Goal: Transaction & Acquisition: Purchase product/service

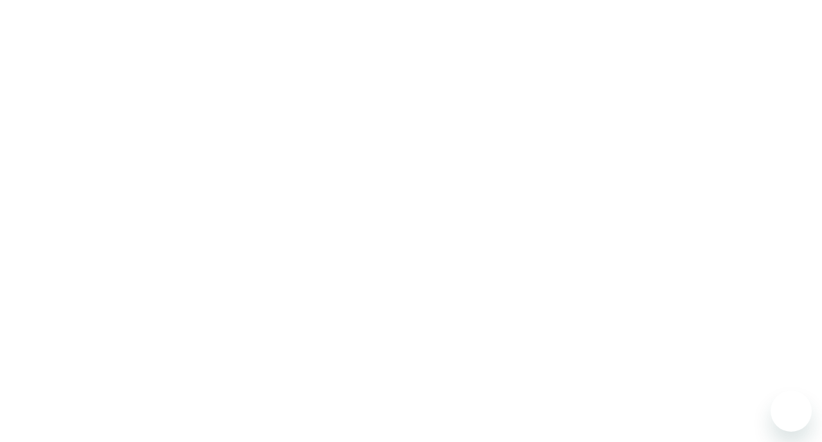
click at [702, 132] on div at bounding box center [411, 221] width 822 height 442
click at [464, 49] on div at bounding box center [411, 221] width 822 height 442
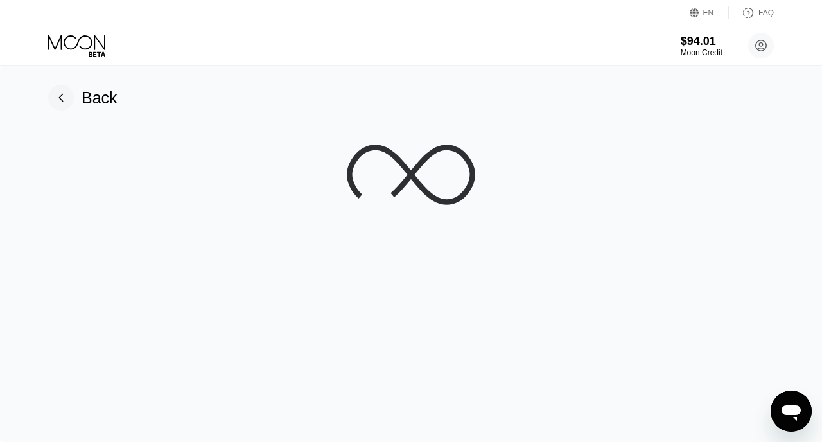
click at [447, 54] on div "$94.01 Moon Credit disablesata@yopmail.com  Home Settings Support Careers Abou…" at bounding box center [411, 45] width 822 height 39
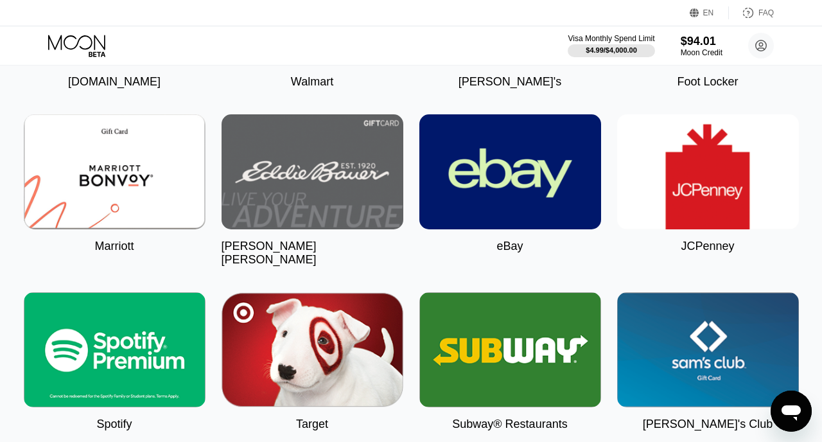
scroll to position [3788, 0]
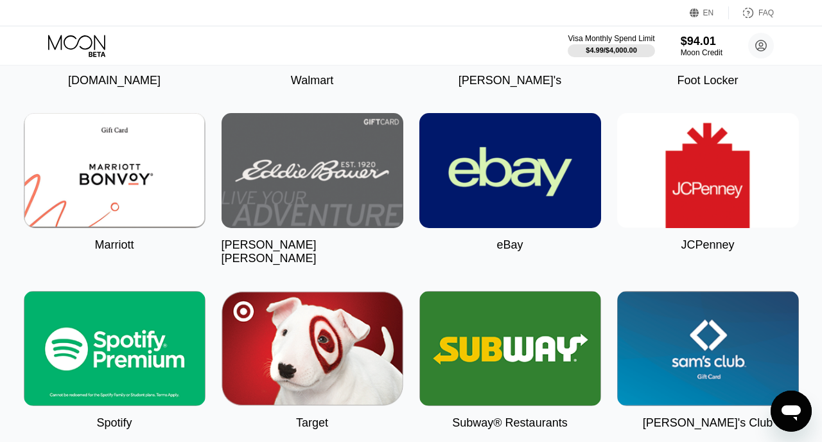
click at [130, 308] on img at bounding box center [115, 348] width 182 height 115
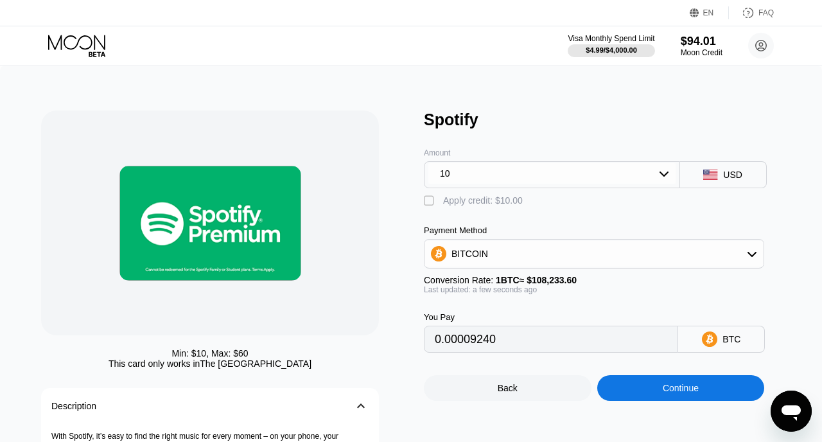
click at [565, 254] on div "BITCOIN" at bounding box center [593, 254] width 339 height 26
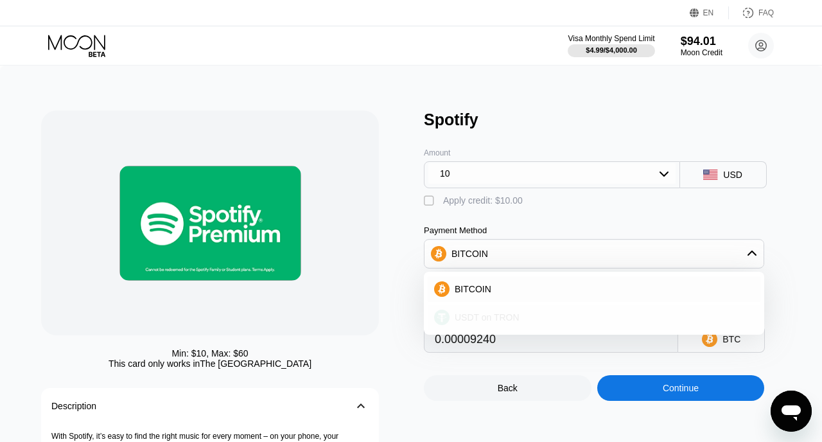
click at [491, 316] on span "USDT on TRON" at bounding box center [487, 317] width 65 height 10
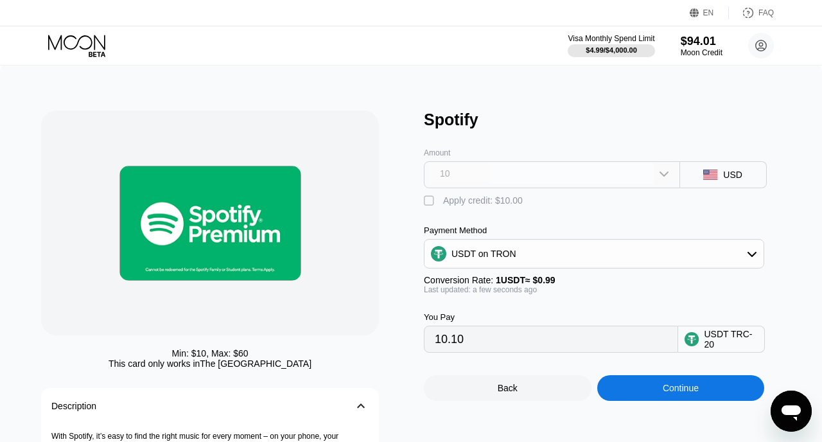
click at [491, 177] on div "10" at bounding box center [551, 173] width 247 height 21
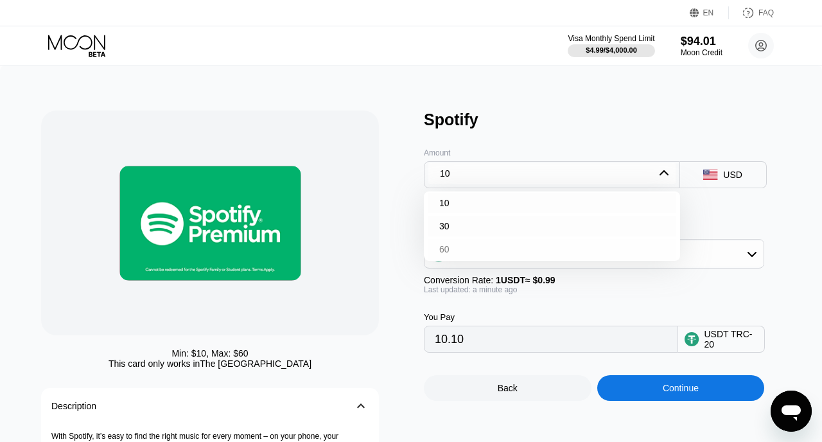
click at [445, 250] on div "60" at bounding box center [444, 249] width 10 height 10
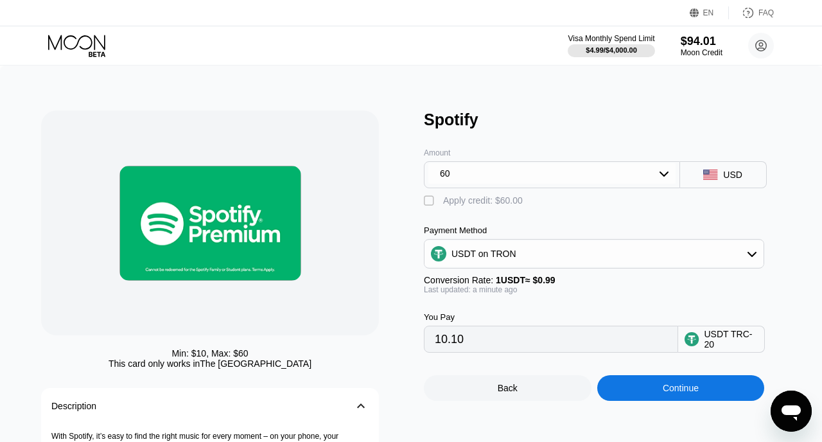
type input "60.61"
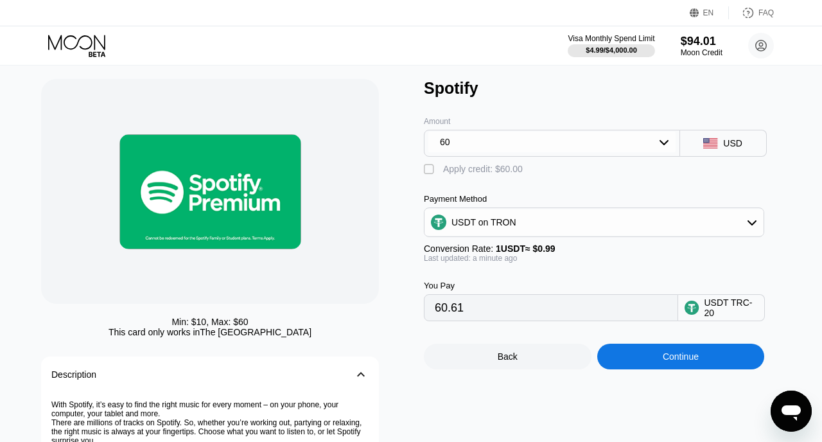
scroll to position [57, 0]
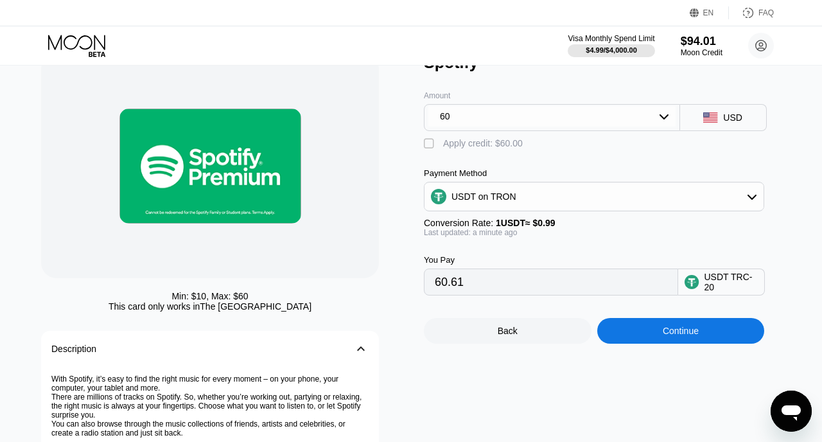
click at [678, 330] on div "Continue" at bounding box center [681, 331] width 36 height 10
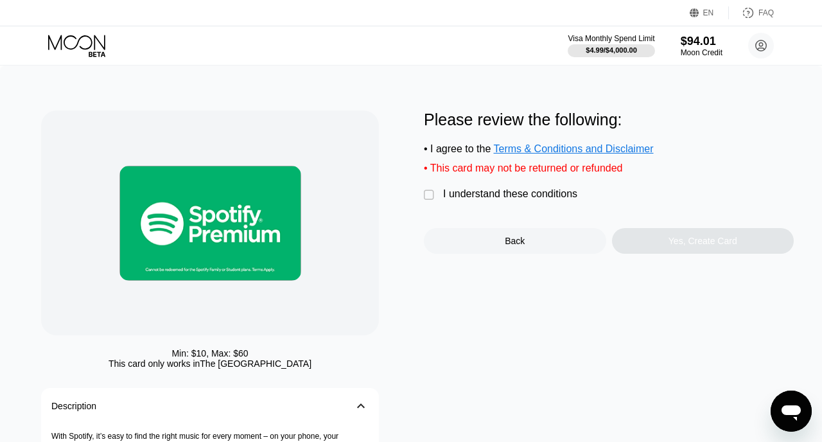
drag, startPoint x: 494, startPoint y: 196, endPoint x: 556, endPoint y: 202, distance: 62.0
click at [496, 197] on div "I understand these conditions" at bounding box center [510, 194] width 134 height 12
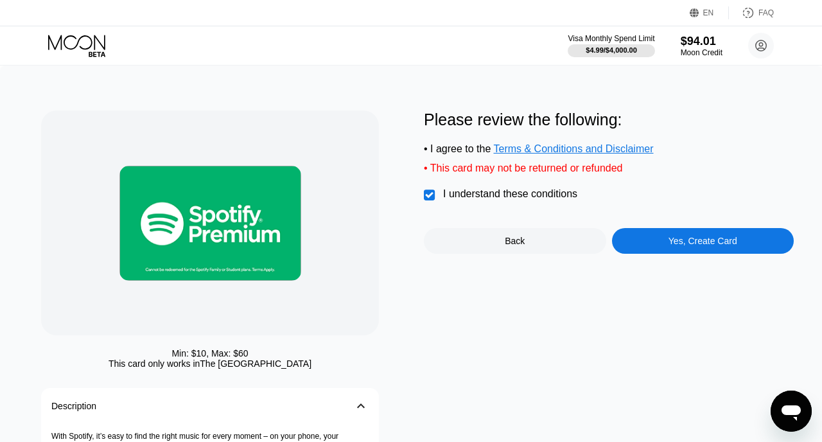
click at [686, 252] on div "Yes, Create Card" at bounding box center [703, 241] width 182 height 26
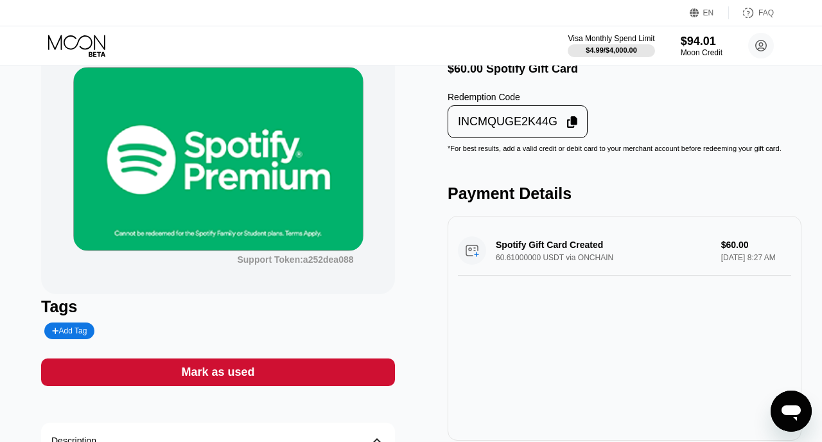
scroll to position [43, 0]
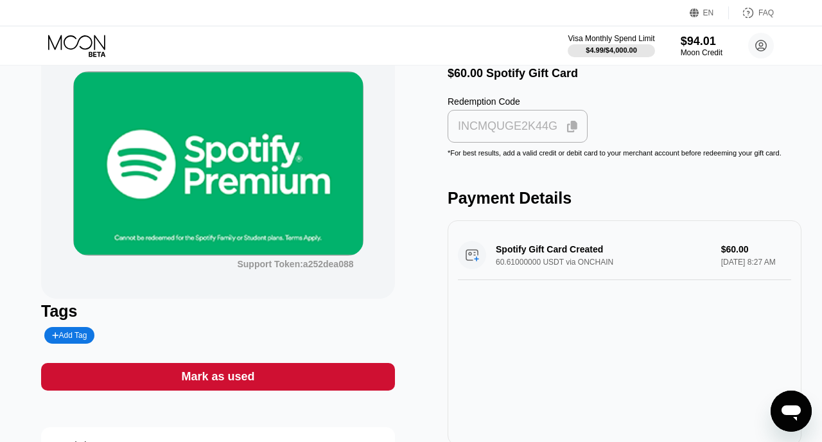
click at [578, 128] on div "INCMQUGE2K44G" at bounding box center [517, 126] width 132 height 25
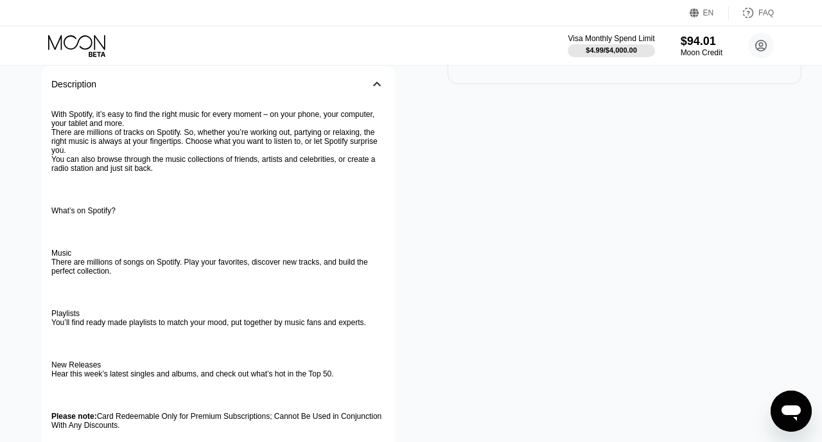
scroll to position [405, 0]
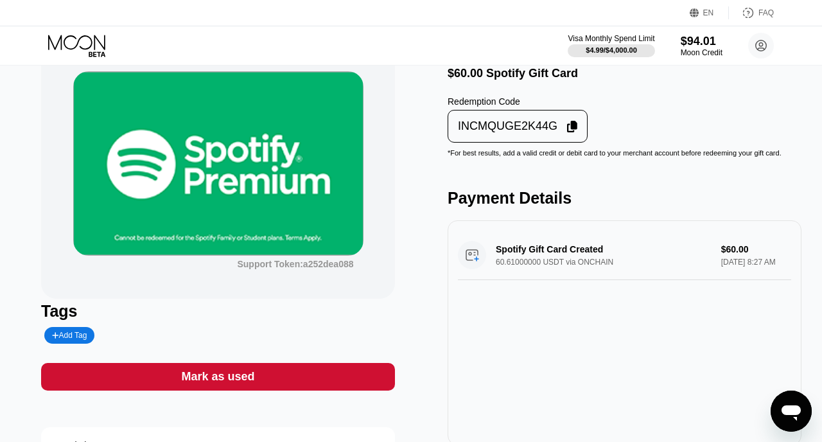
scroll to position [39, 0]
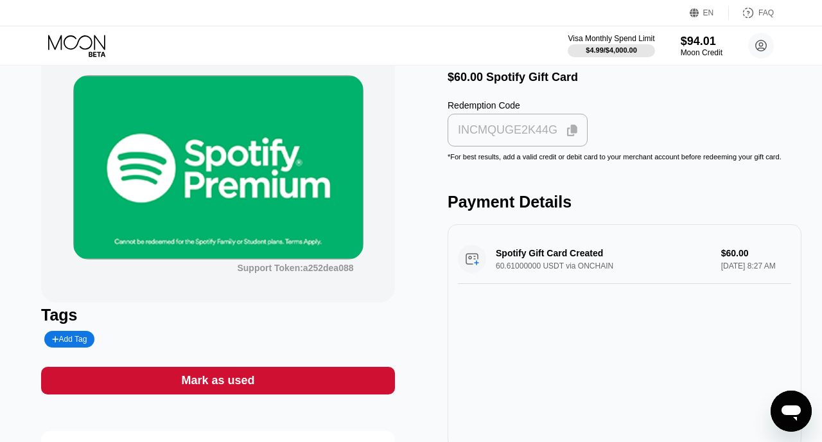
click at [573, 128] on icon at bounding box center [572, 131] width 10 height 12
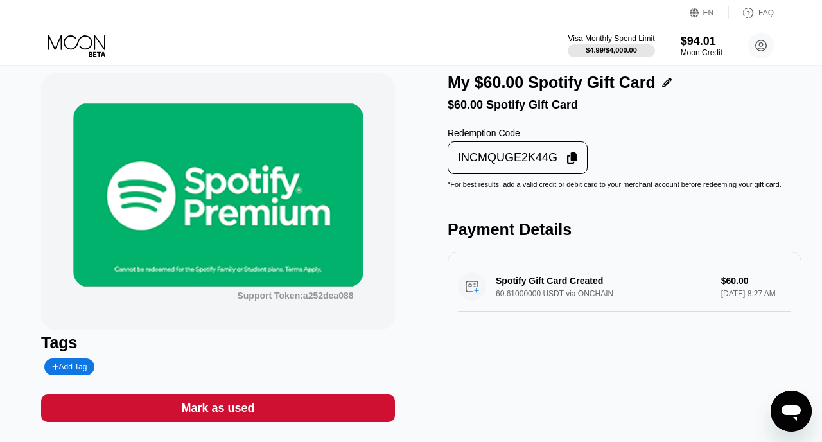
scroll to position [13, 0]
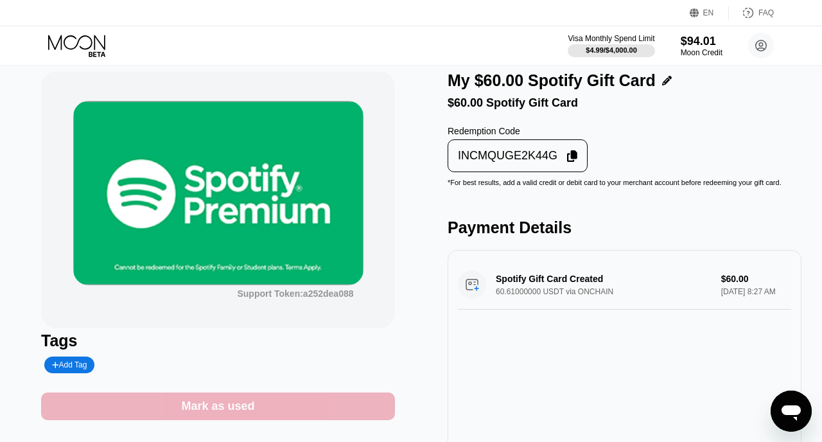
click at [227, 408] on div "Mark as used" at bounding box center [217, 406] width 73 height 15
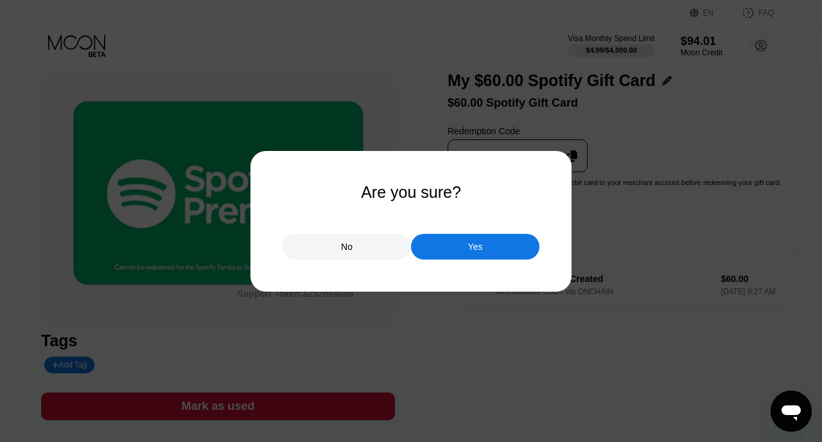
click at [494, 243] on div "Yes" at bounding box center [475, 247] width 128 height 26
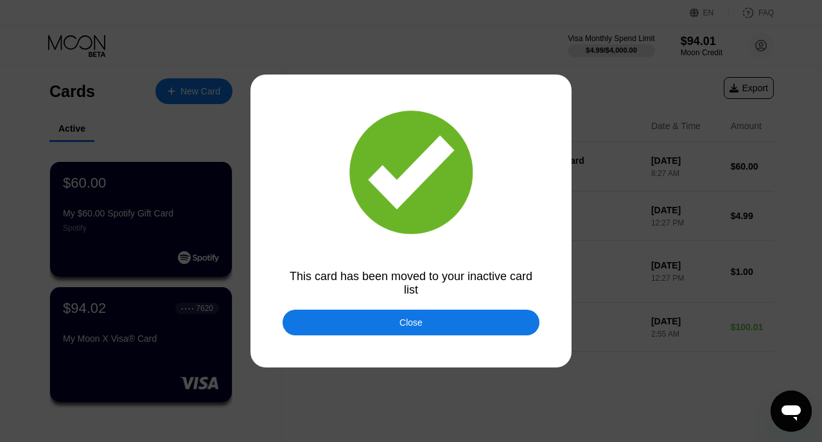
click at [421, 323] on div "Close" at bounding box center [410, 322] width 23 height 10
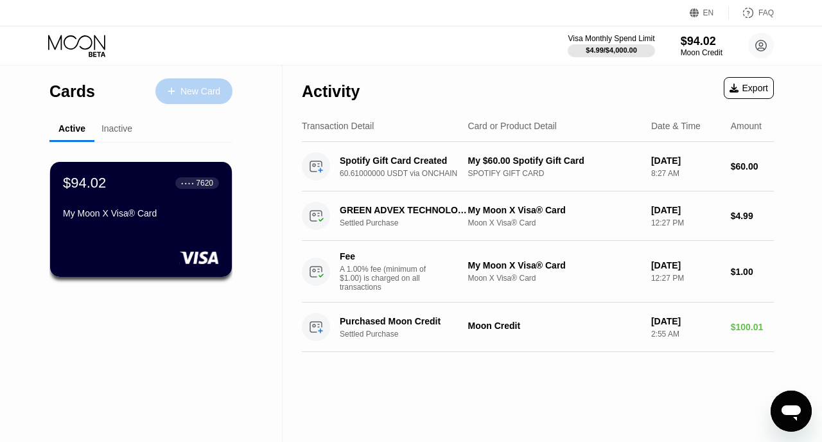
click at [199, 97] on div "New Card" at bounding box center [193, 91] width 77 height 26
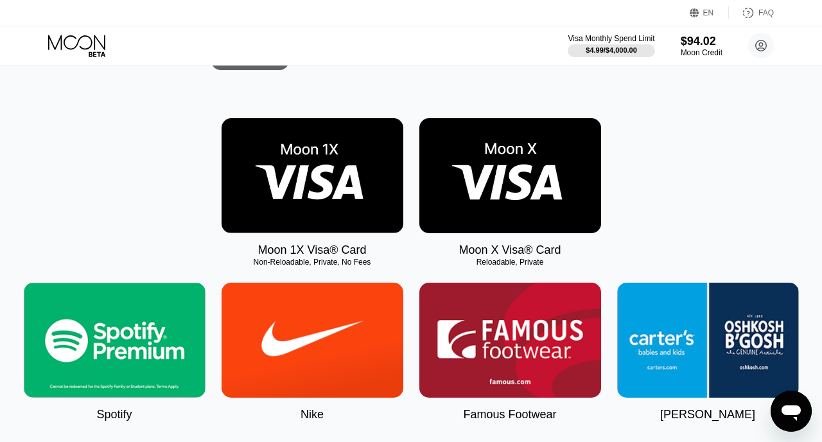
scroll to position [166, 0]
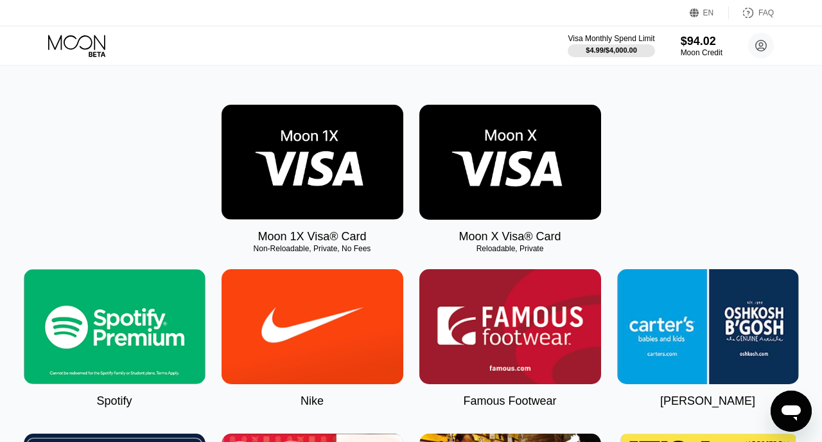
click at [81, 321] on img at bounding box center [115, 326] width 182 height 115
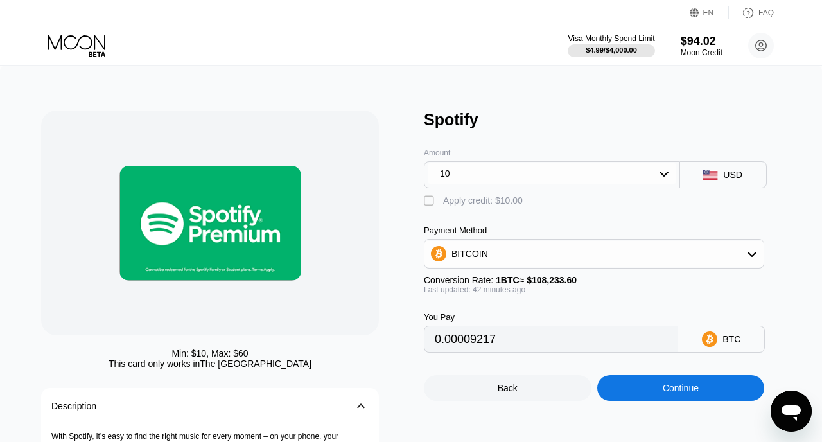
click at [622, 166] on div "10" at bounding box center [551, 173] width 247 height 21
click at [445, 251] on div "60" at bounding box center [444, 249] width 10 height 10
click at [466, 250] on div "BITCOIN" at bounding box center [469, 254] width 37 height 10
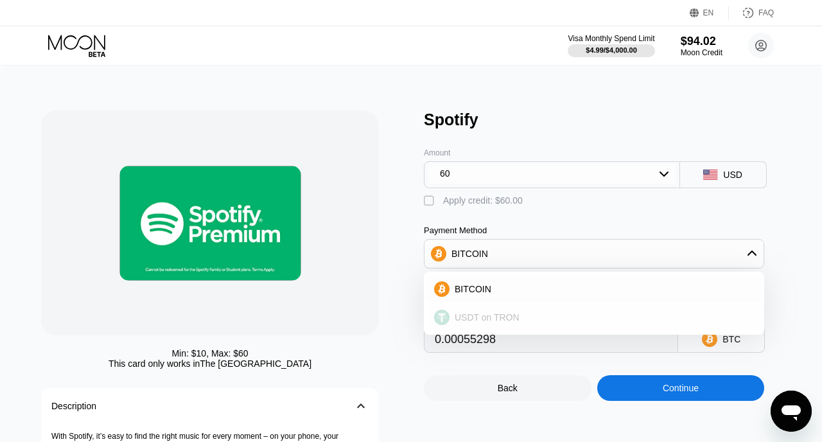
click at [467, 317] on span "USDT on TRON" at bounding box center [487, 317] width 65 height 10
type input "60.61"
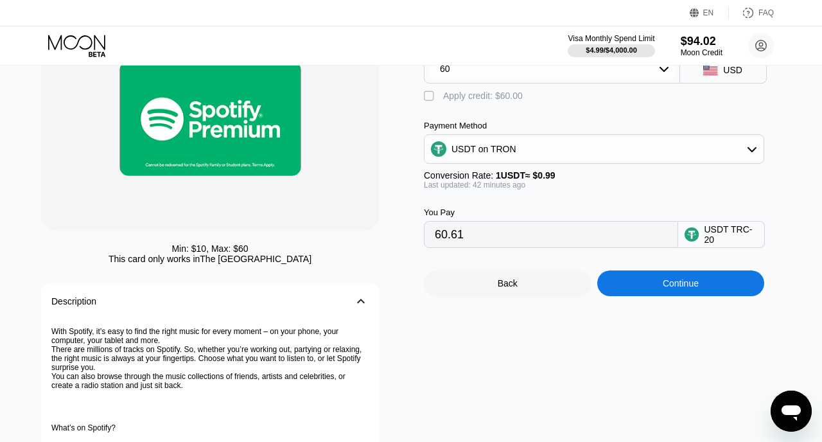
scroll to position [111, 0]
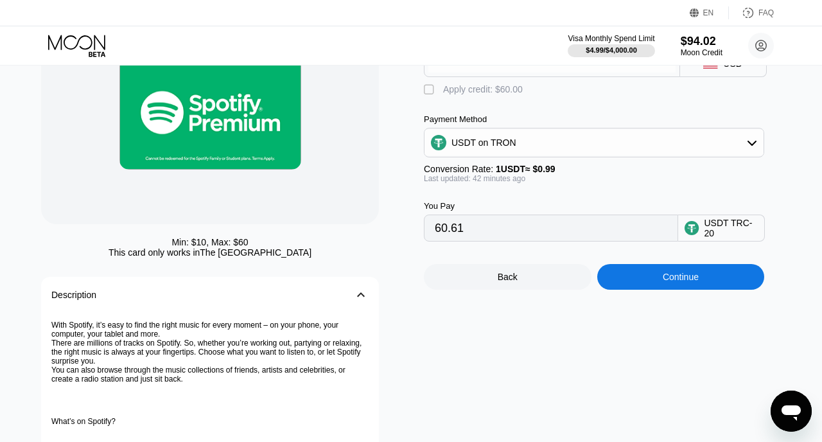
click at [677, 274] on div "Continue" at bounding box center [681, 277] width 36 height 10
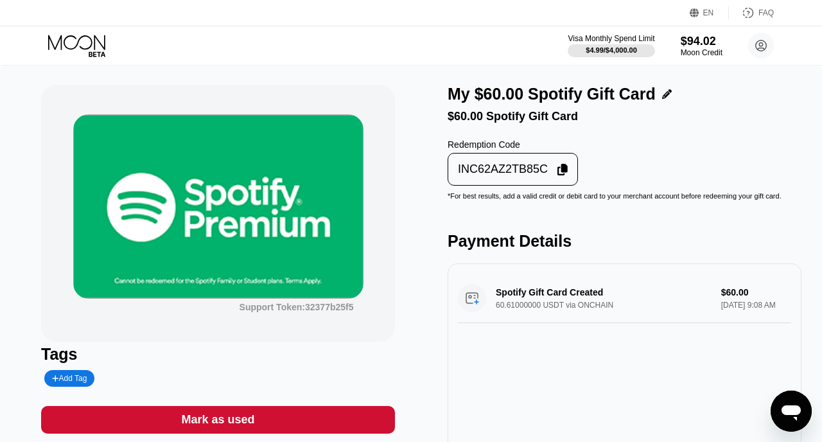
click at [564, 166] on icon at bounding box center [562, 170] width 10 height 12
